Goal: Task Accomplishment & Management: Manage account settings

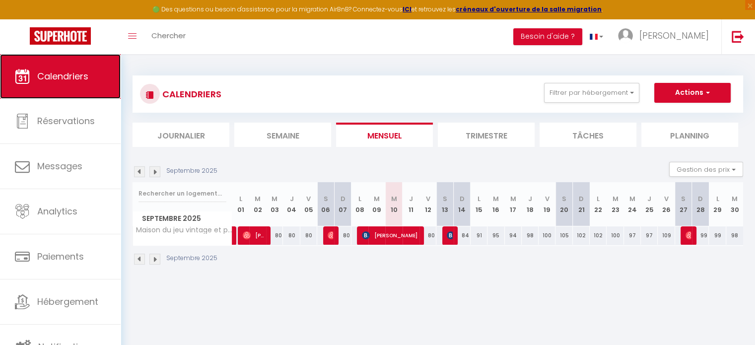
click at [71, 82] on span "Calendriers" at bounding box center [62, 76] width 51 height 12
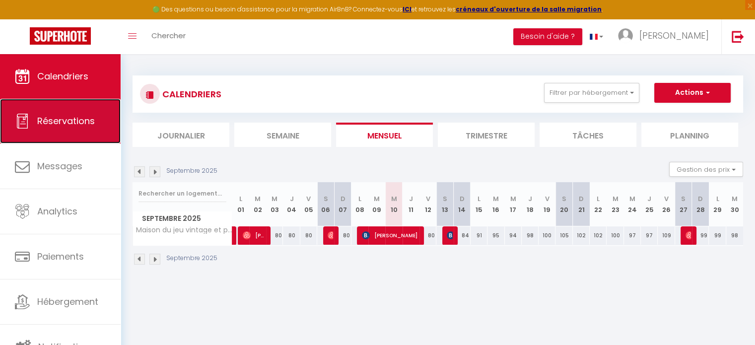
click at [72, 127] on span "Réservations" at bounding box center [66, 121] width 58 height 12
select select "not_cancelled"
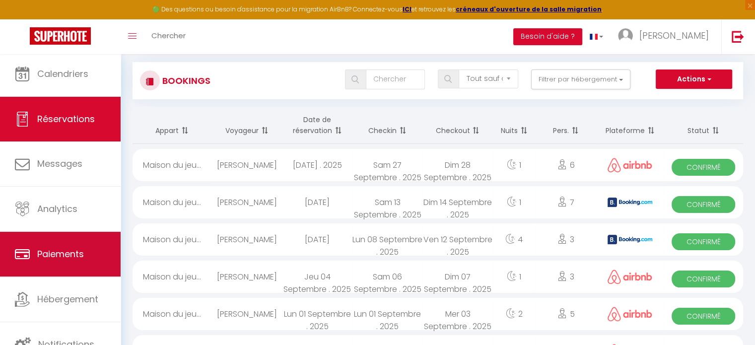
scroll to position [149, 0]
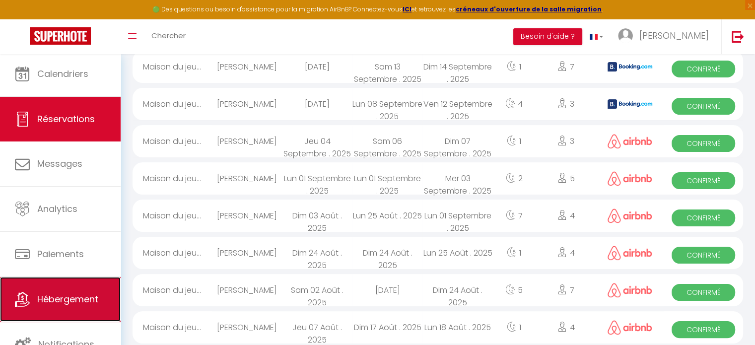
click at [64, 301] on span "Hébergement" at bounding box center [67, 299] width 61 height 12
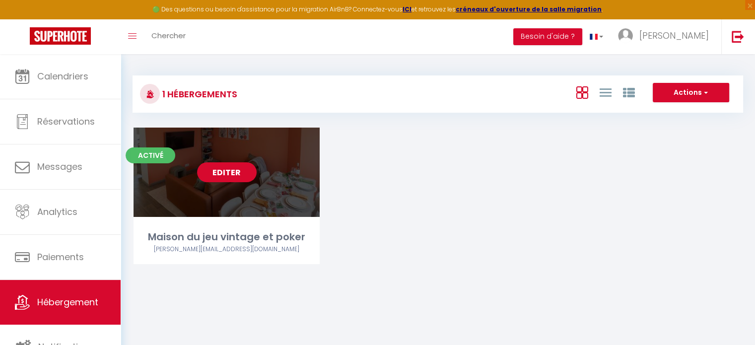
click at [217, 172] on link "Editer" at bounding box center [227, 172] width 60 height 20
select select "3"
select select "2"
select select "1"
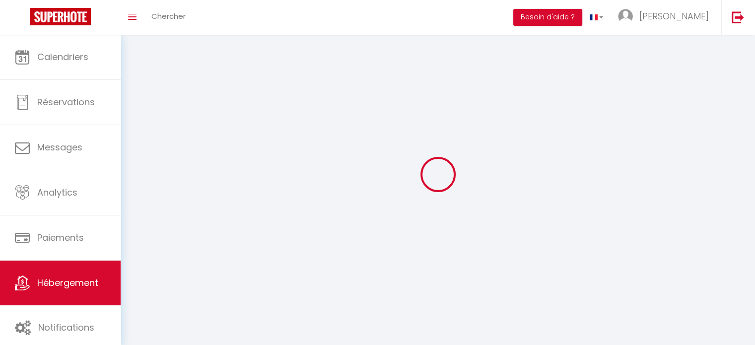
select select
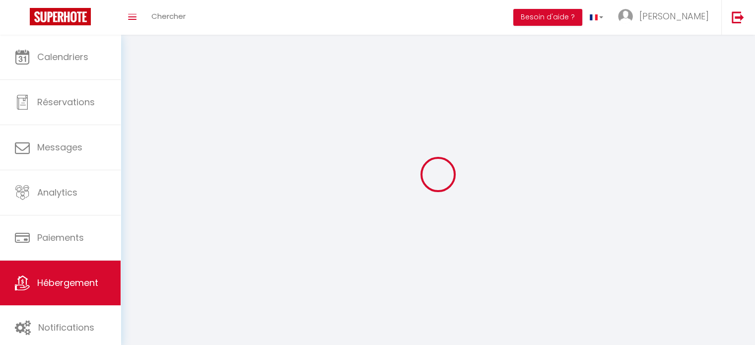
checkbox input "false"
select select
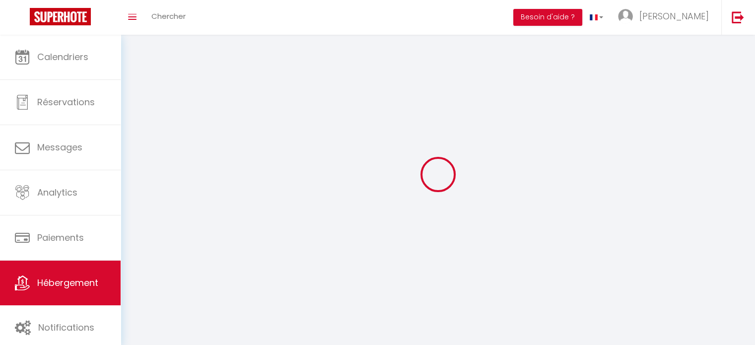
select select
select select "1"
select select
select select "28"
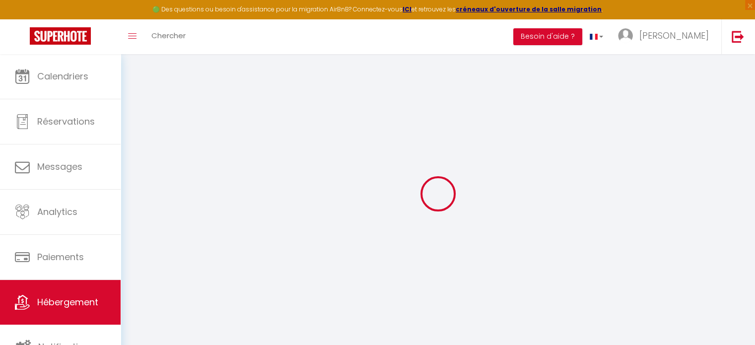
select select
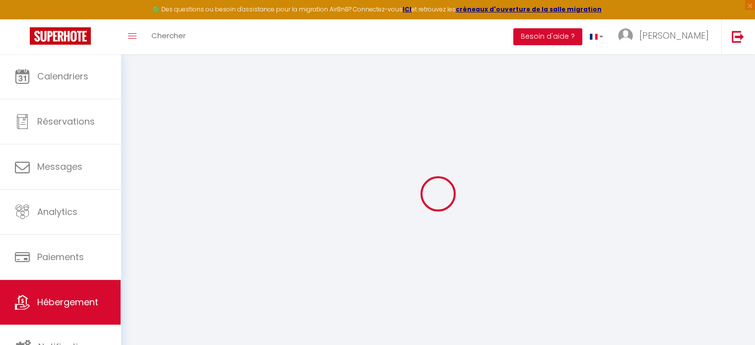
select select
checkbox input "false"
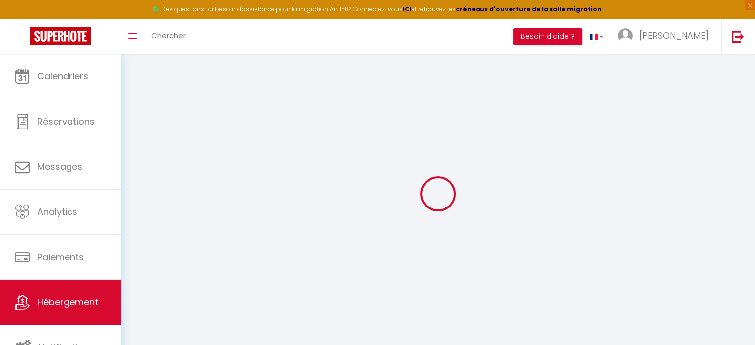
select select
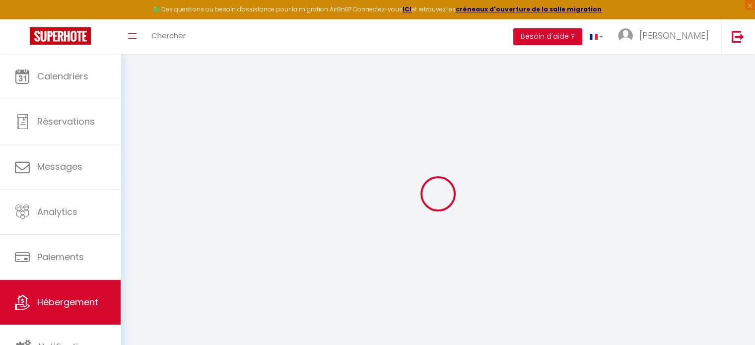
select select
checkbox input "false"
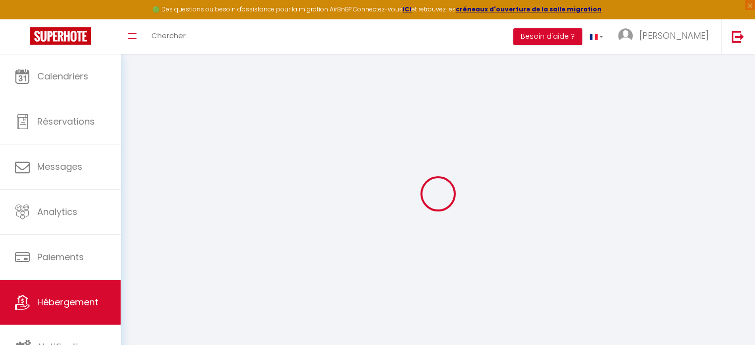
checkbox input "false"
select select
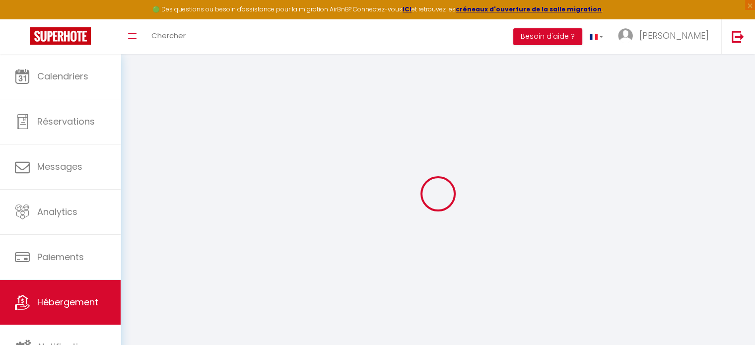
select select
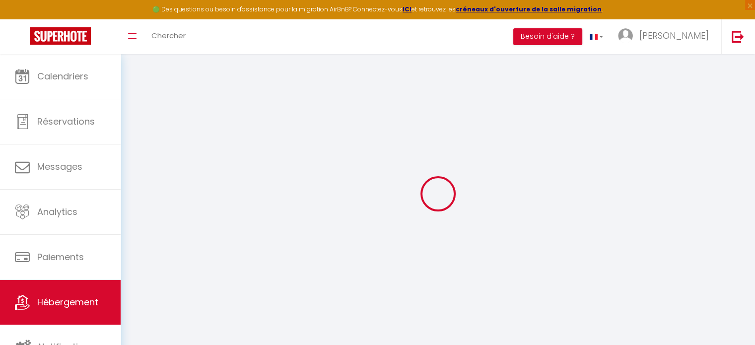
checkbox input "false"
select select
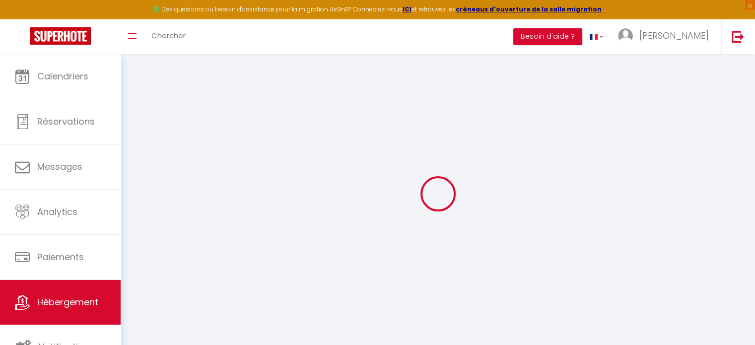
select select
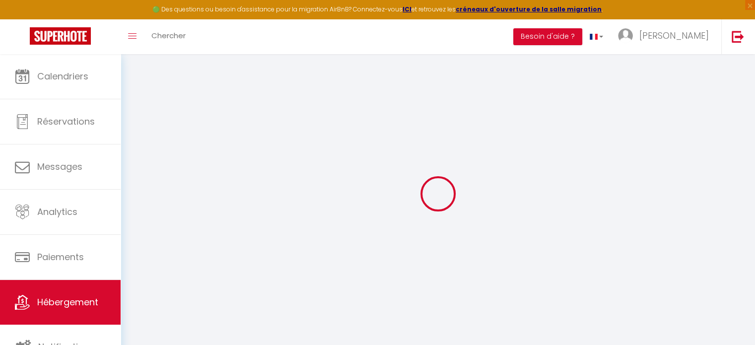
select select
checkbox input "false"
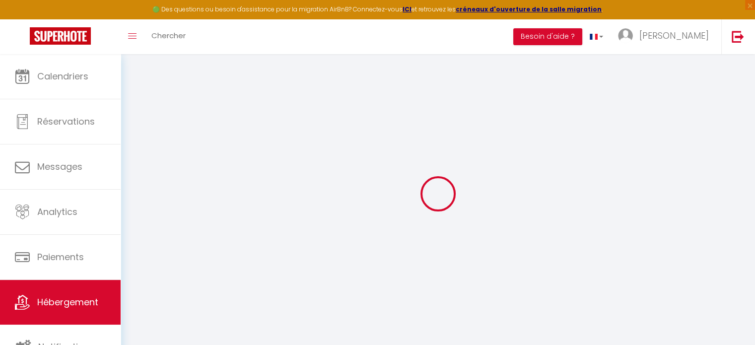
checkbox input "false"
select select
type input "Maison du jeu vintage et poker"
type input "[PERSON_NAME]"
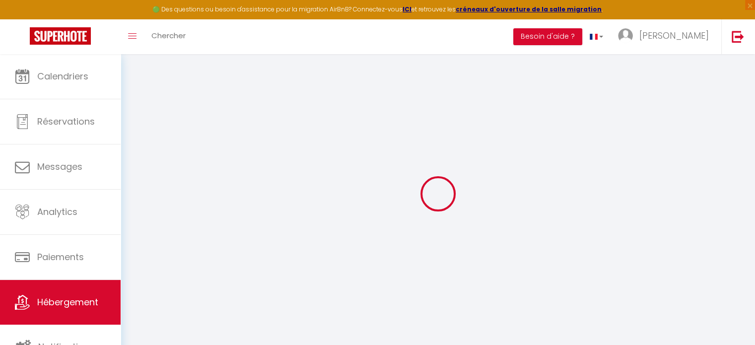
type input "[PERSON_NAME]"
type input "75020"
type input "[GEOGRAPHIC_DATA]"
select select "houses"
select select "8"
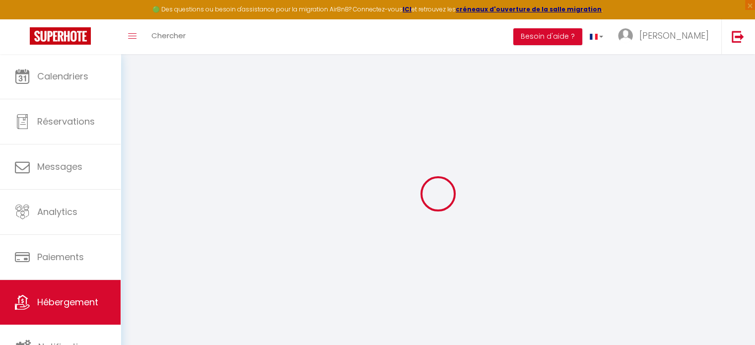
select select "3"
type input "80"
type input "65"
type input "300"
select select
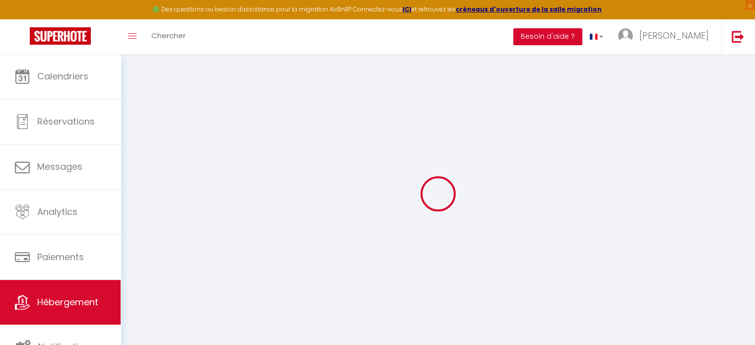
select select
type input "[STREET_ADDRESS]"
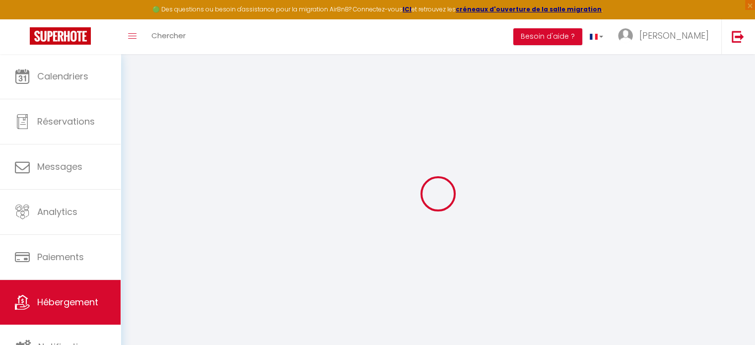
type input "59820"
type input "Gravelines"
type input "[EMAIL_ADDRESS][DOMAIN_NAME]"
select select "15967"
checkbox input "false"
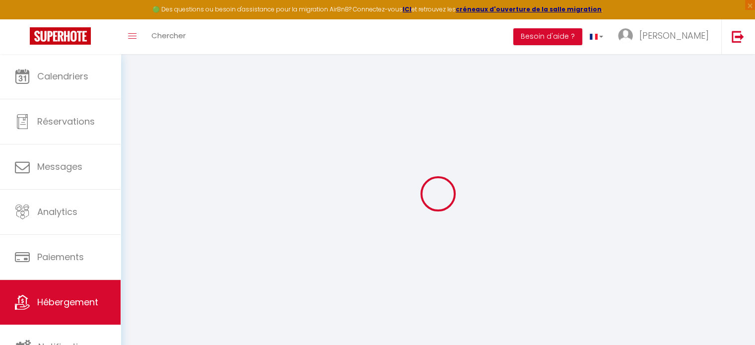
checkbox input "false"
select select
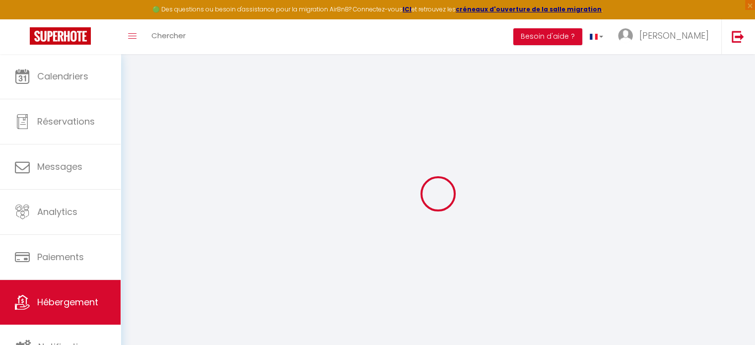
type input "0"
checkbox input "false"
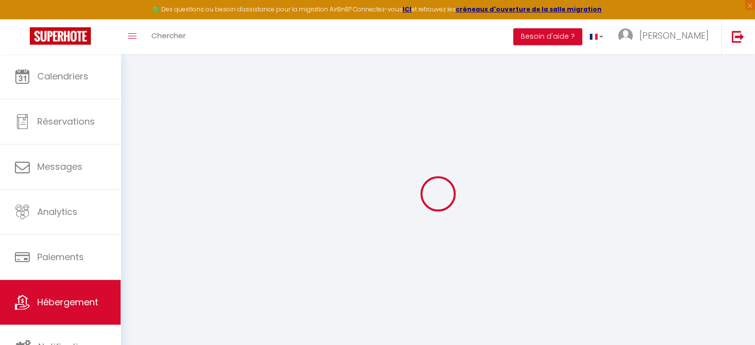
checkbox input "false"
select select "17:00"
select select "23:45"
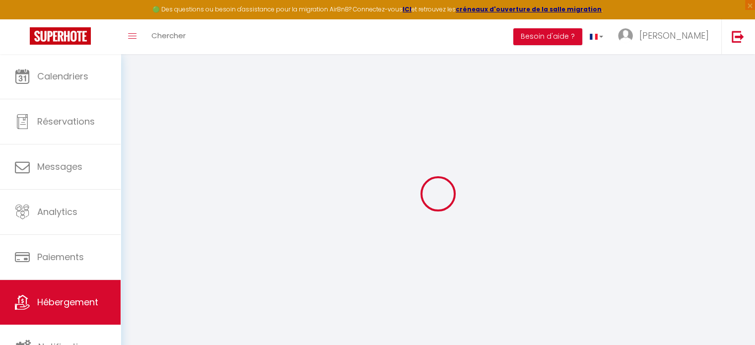
select select "12:00"
select select "15"
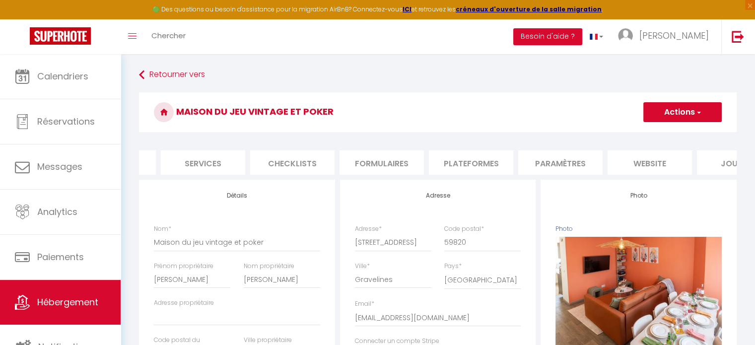
scroll to position [0, 252]
click at [660, 162] on li "website" at bounding box center [644, 162] width 84 height 24
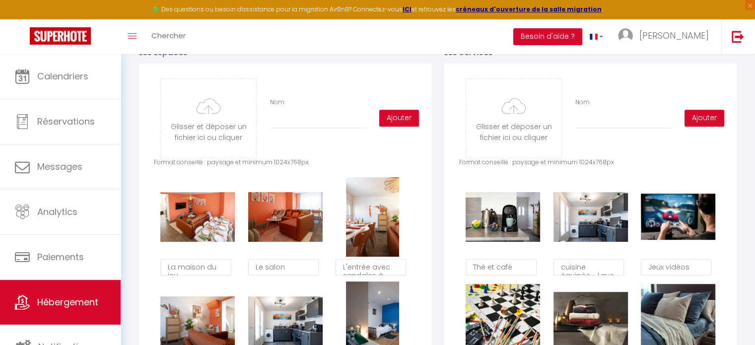
scroll to position [584, 0]
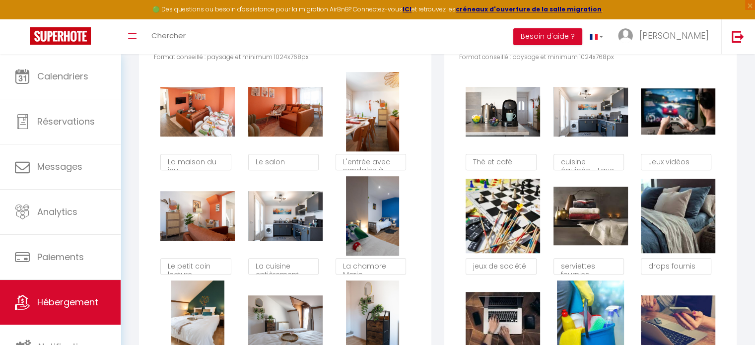
drag, startPoint x: 148, startPoint y: 241, endPoint x: 373, endPoint y: 52, distance: 293.9
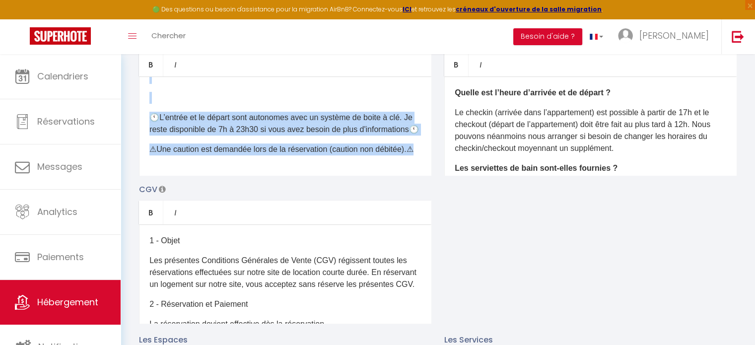
scroll to position [187, 0]
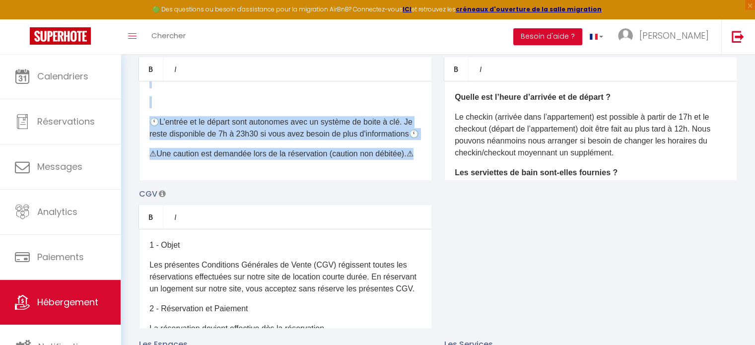
copy div "Lo ipsumd si ame, conse adipis el 1 s 6 doeiusmod tem inci utlab etdo ma aliqua…"
click at [377, 156] on p "⚠​Une caution est demandée lors de la réservation (caution non débitée).⚠​" at bounding box center [285, 154] width 272 height 12
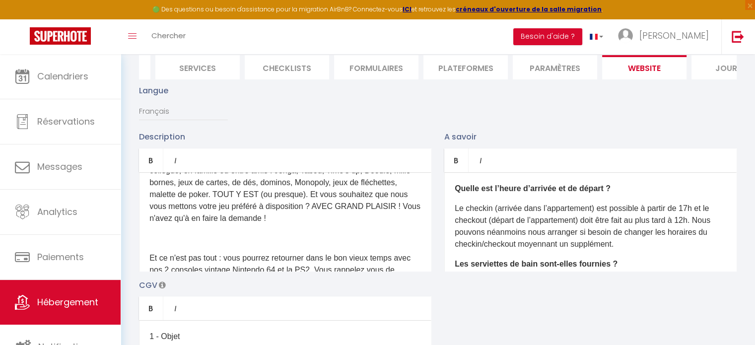
scroll to position [0, 0]
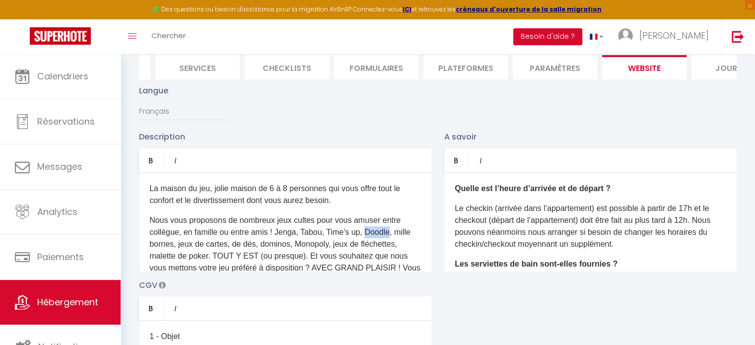
drag, startPoint x: 393, startPoint y: 238, endPoint x: 371, endPoint y: 239, distance: 21.9
click at [371, 239] on p "Nous vous proposons de nombreux jeux cultes pour vous amuser entre collègue, en…" at bounding box center [285, 251] width 272 height 72
click at [261, 252] on p "Nous vous proposons de nombreux jeux cultes pour vous amuser entre collègue, en…" at bounding box center [285, 251] width 272 height 72
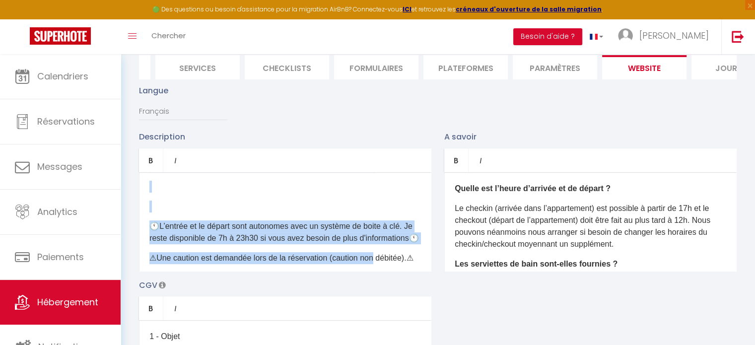
scroll to position [491, 0]
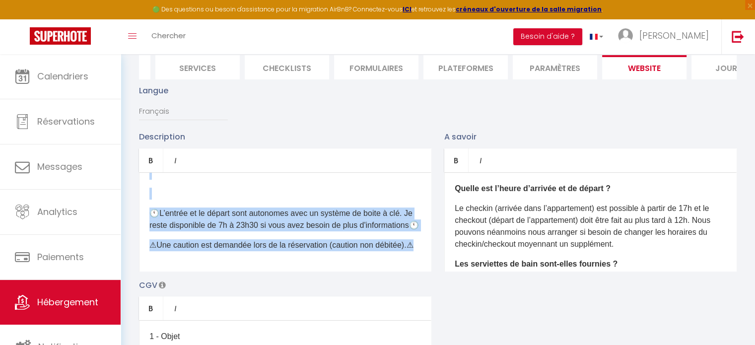
drag, startPoint x: 149, startPoint y: 194, endPoint x: 405, endPoint y: 274, distance: 268.3
click at [405, 272] on div "La maison du jeu, jolie maison de 6 à 8 personnes qui vous offre tout le confor…" at bounding box center [285, 221] width 293 height 99
copy div "Lo ipsumd si ame, conse adipis el 2 s 6 doeiusmod tem inci utlab etdo ma aliqua…"
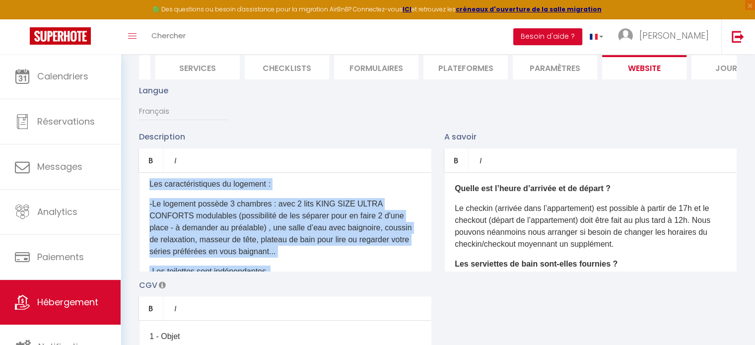
scroll to position [248, 0]
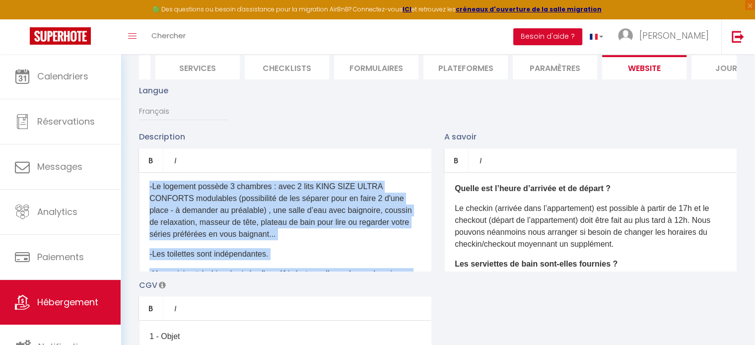
click at [306, 240] on p "-Le logement possède 3 chambres : avec 2 lits KING SIZE ULTRA CONFORTS modulabl…" at bounding box center [285, 211] width 272 height 60
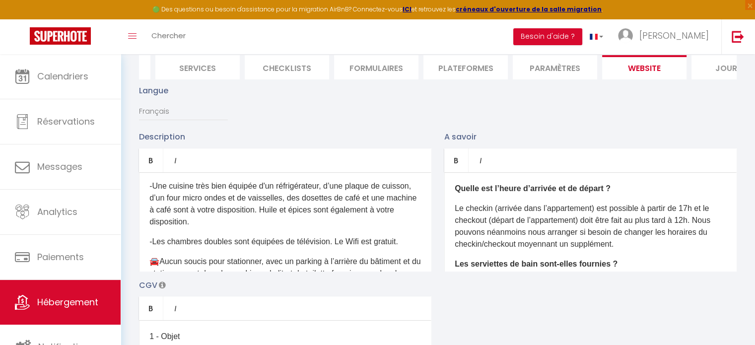
scroll to position [269, 0]
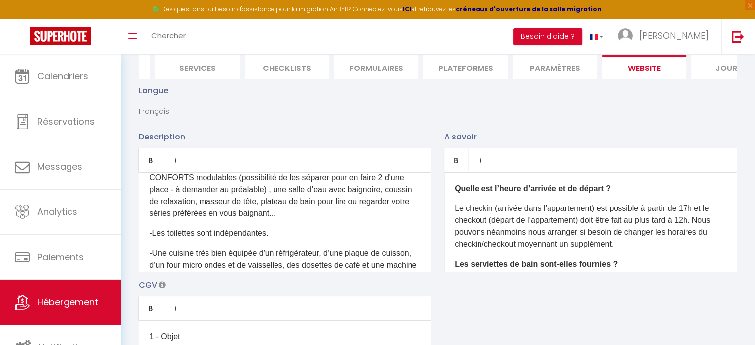
click at [384, 218] on p "-Le logement possède 3 chambres : avec 2 lits KING SIZE ULTRA CONFORTS modulabl…" at bounding box center [285, 190] width 272 height 60
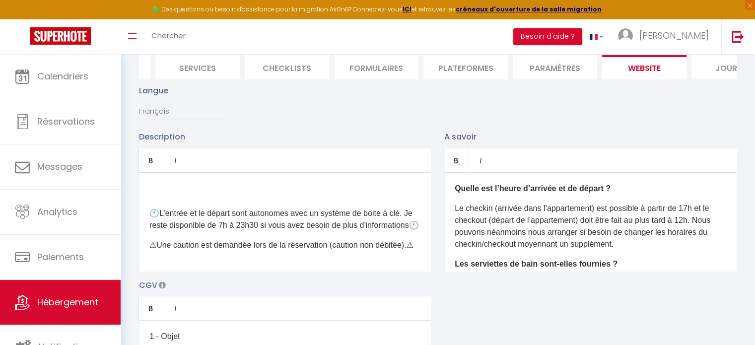
scroll to position [511, 0]
click at [341, 260] on div "La maison du jeu, jolie maison de 6 à 8 personnes qui vous offre tout le confor…" at bounding box center [285, 221] width 293 height 99
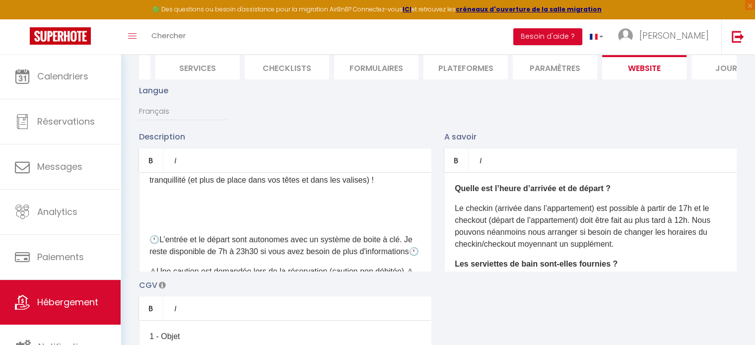
click at [282, 224] on p at bounding box center [285, 220] width 272 height 12
click at [176, 226] on p at bounding box center [285, 220] width 272 height 12
click at [167, 216] on div "La maison du jeu, jolie maison de 6 à 8 personnes qui vous offre tout le confor…" at bounding box center [285, 221] width 293 height 99
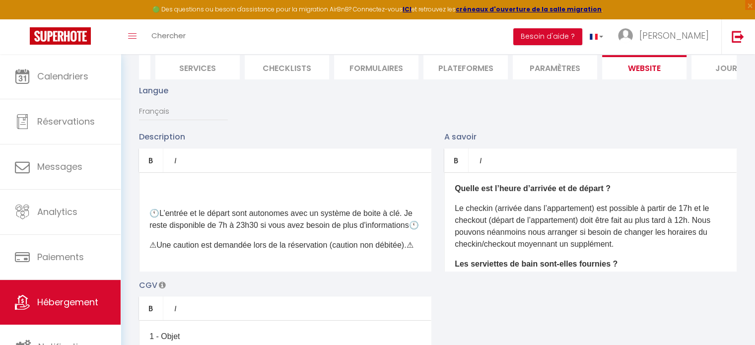
click at [303, 251] on p "⚠​Une caution est demandée lors de la réservation (caution non débitée).⚠​" at bounding box center [285, 245] width 272 height 12
click at [302, 219] on p "🕚​L’entrée et le départ sont autonomes avec un système de boite à clé. Je reste…" at bounding box center [285, 220] width 272 height 24
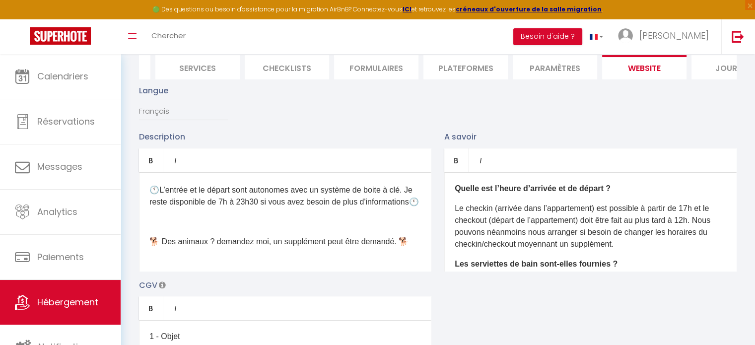
click at [165, 247] on div "La maison du jeu, jolie maison de 6 à 8 personnes qui vous offre tout le confor…" at bounding box center [285, 221] width 293 height 99
click at [150, 248] on p "🐕 Des animaux ? demandez moi, un supplément peut être demandé. 🐕" at bounding box center [285, 242] width 272 height 12
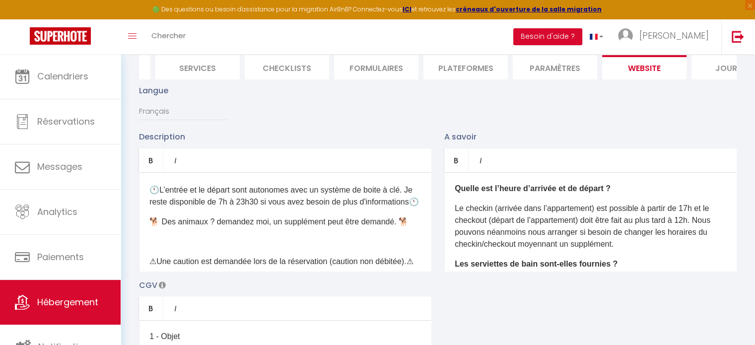
drag, startPoint x: 423, startPoint y: 257, endPoint x: 421, endPoint y: 262, distance: 5.8
click at [421, 262] on div "La maison du jeu, jolie maison de 6 à 8 personnes qui vous offre tout le confor…" at bounding box center [285, 221] width 293 height 99
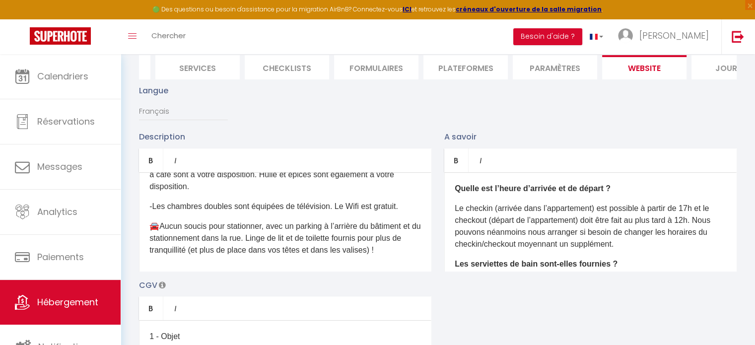
scroll to position [372, 0]
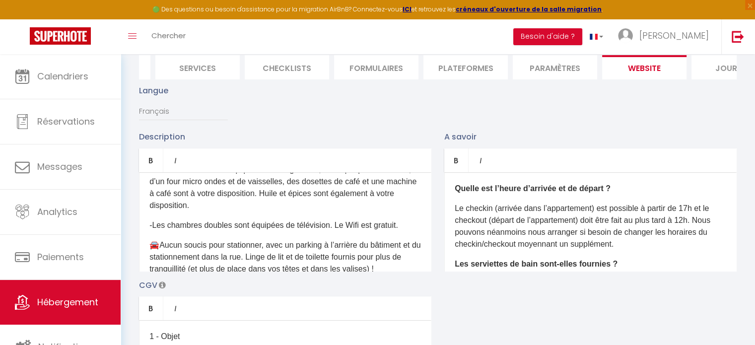
click at [412, 231] on p "-Les chambres doubles sont équipées de télévision. Le Wifi est gratuit." at bounding box center [285, 226] width 272 height 12
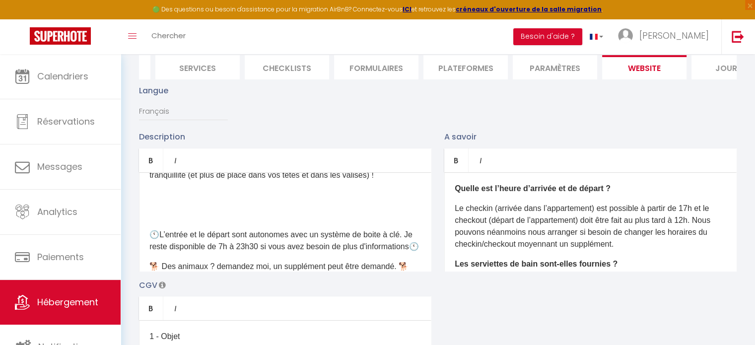
scroll to position [493, 0]
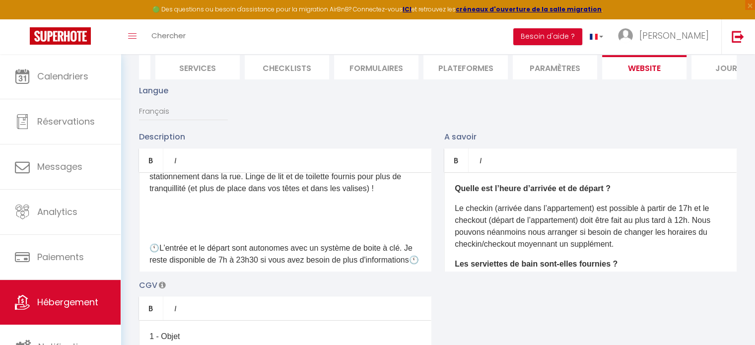
click at [173, 234] on p at bounding box center [285, 228] width 272 height 12
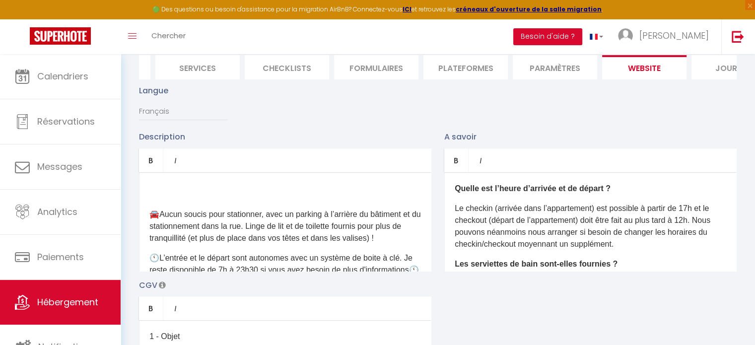
scroll to position [393, 0]
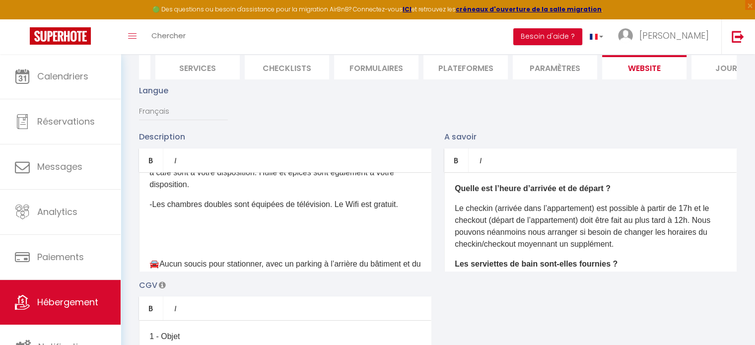
click at [193, 250] on p at bounding box center [285, 244] width 272 height 12
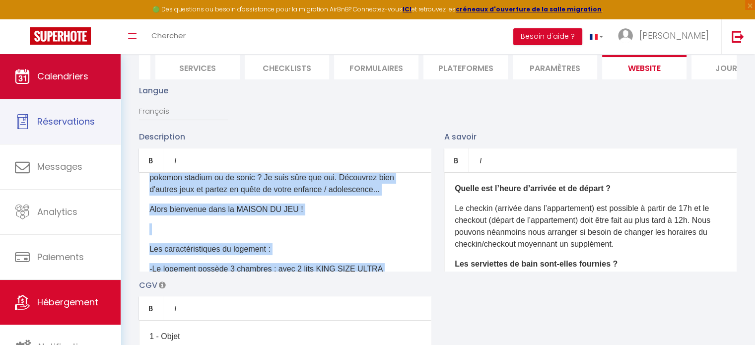
scroll to position [0, 0]
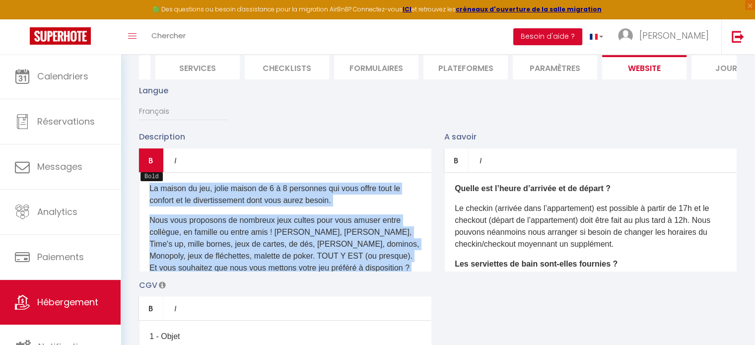
drag, startPoint x: 217, startPoint y: 264, endPoint x: 141, endPoint y: 168, distance: 122.0
click at [141, 168] on div "Bold Italic Rich text editor La maison du jeu, jolie maison de 6 à 8 personnes …" at bounding box center [285, 209] width 293 height 123
copy div "Lo ipsumd si ame, conse adipis el 2 s 6 doeiusmod tem inci utlab etdo ma aliqua…"
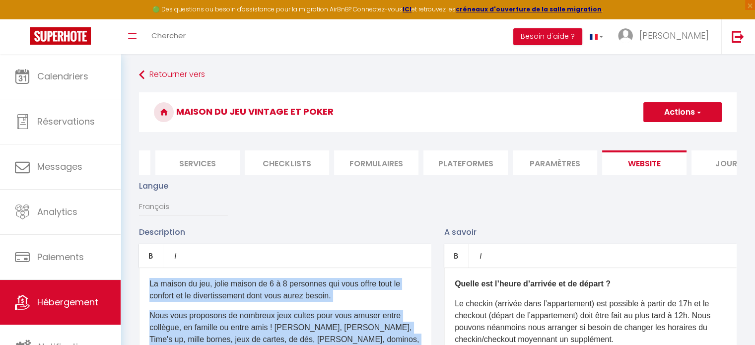
click at [705, 115] on button "Actions" at bounding box center [683, 112] width 78 height 20
click at [687, 130] on input "Enregistrer" at bounding box center [671, 134] width 37 height 10
checkbox input "true"
checkbox input "false"
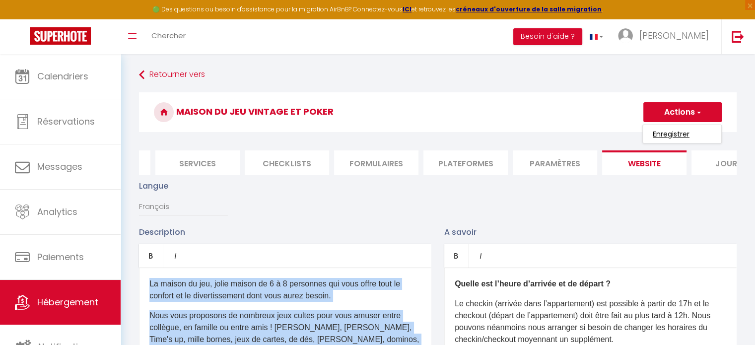
click at [681, 136] on input "Enregistrer" at bounding box center [671, 134] width 37 height 10
checkbox input "true"
checkbox input "false"
